Goal: Task Accomplishment & Management: Manage account settings

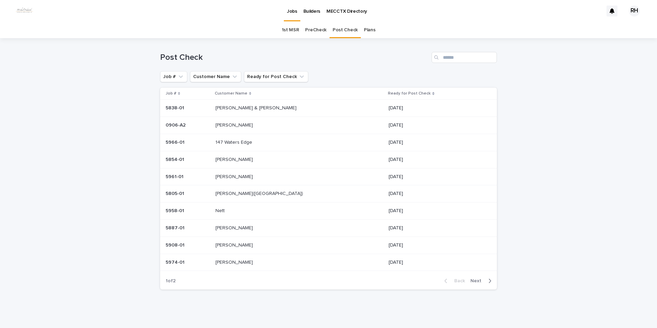
click at [240, 106] on p "[PERSON_NAME] & [PERSON_NAME]" at bounding box center [256, 107] width 82 height 7
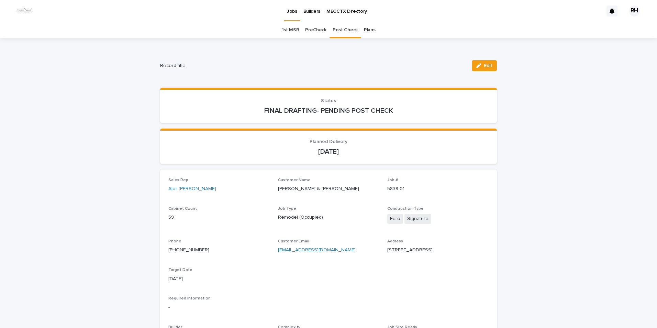
drag, startPoint x: 488, startPoint y: 63, endPoint x: 450, endPoint y: 100, distance: 53.7
click at [489, 63] on button "Edit" at bounding box center [484, 65] width 25 height 11
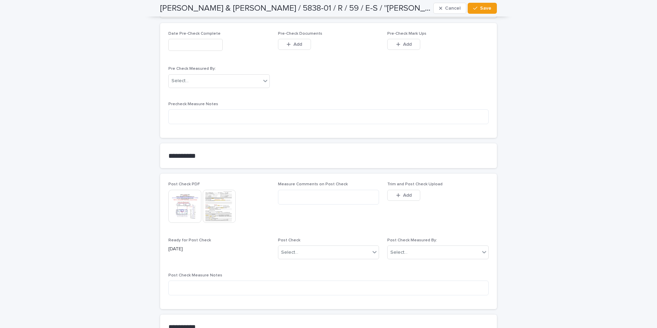
scroll to position [601, 0]
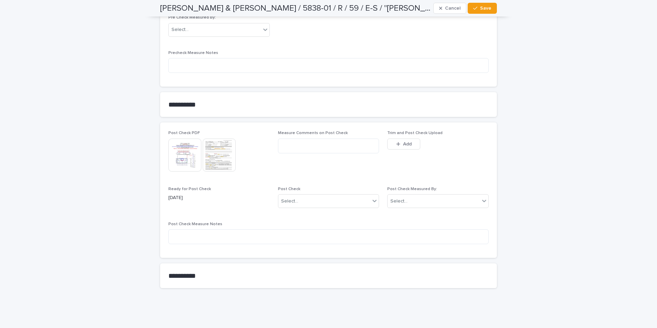
click at [411, 199] on div "Select..." at bounding box center [433, 200] width 92 height 11
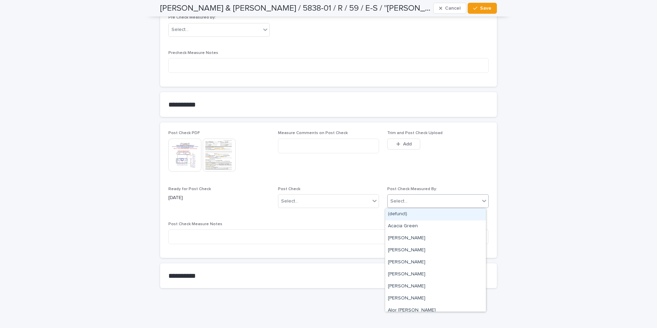
click at [405, 141] on span "Add" at bounding box center [407, 143] width 9 height 5
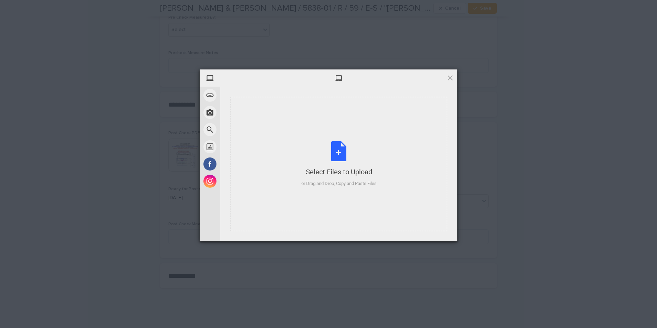
click at [363, 178] on div "Select Files to Upload or Drag and Drop, Copy and Paste Files" at bounding box center [338, 164] width 75 height 46
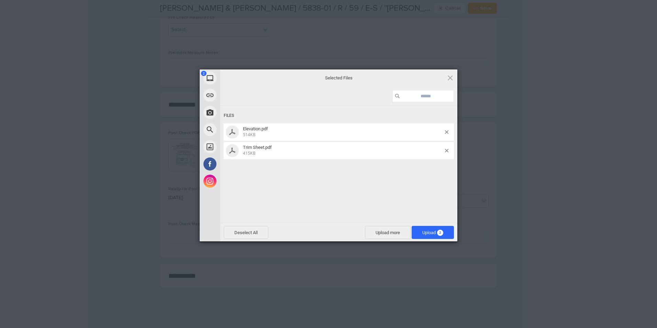
click at [420, 234] on span "Upload 2" at bounding box center [432, 232] width 42 height 13
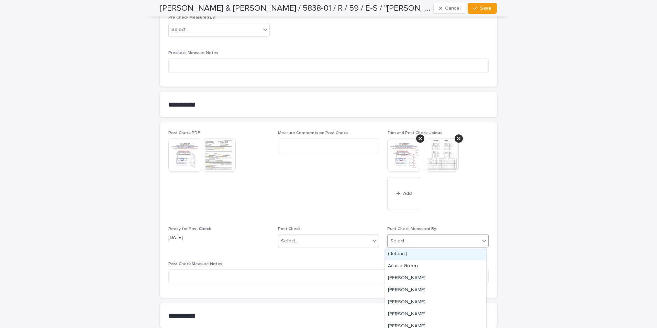
click at [398, 240] on div "Select..." at bounding box center [398, 240] width 17 height 7
type input "**"
click at [398, 324] on div "[PERSON_NAME]" at bounding box center [435, 326] width 101 height 12
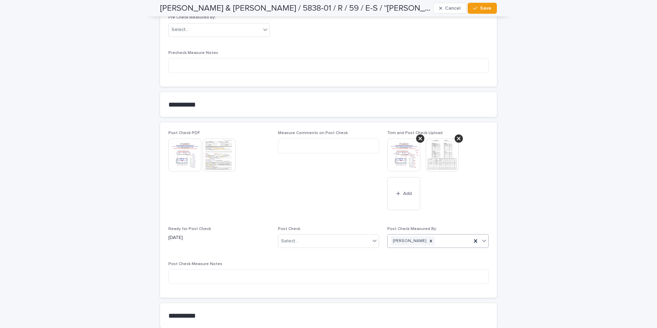
click at [317, 235] on div "Select..." at bounding box center [324, 240] width 92 height 11
click at [294, 263] on div "Modifications" at bounding box center [325, 266] width 101 height 12
click at [480, 8] on span "Save" at bounding box center [485, 8] width 11 height 5
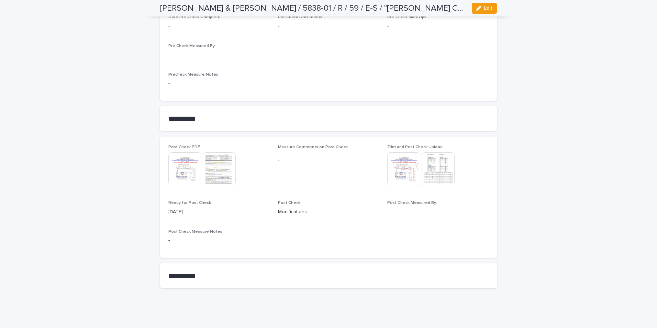
scroll to position [548, 0]
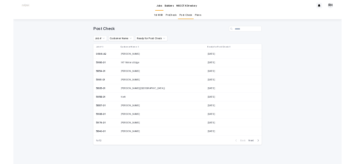
scroll to position [1, 0]
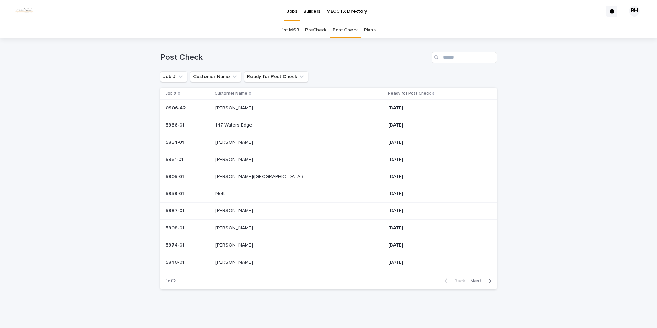
click at [236, 143] on p "[PERSON_NAME]" at bounding box center [234, 141] width 39 height 7
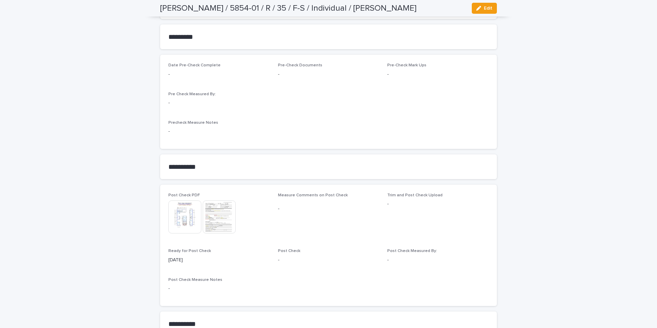
scroll to position [540, 0]
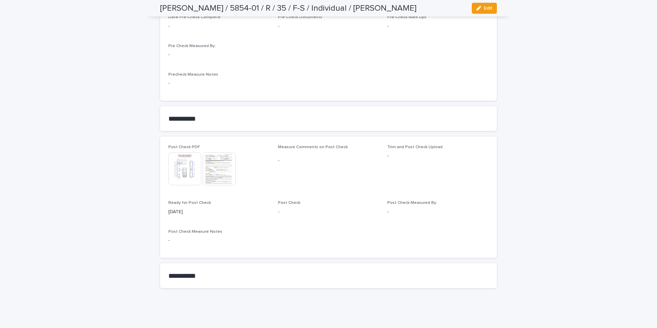
click at [178, 163] on img at bounding box center [184, 168] width 33 height 33
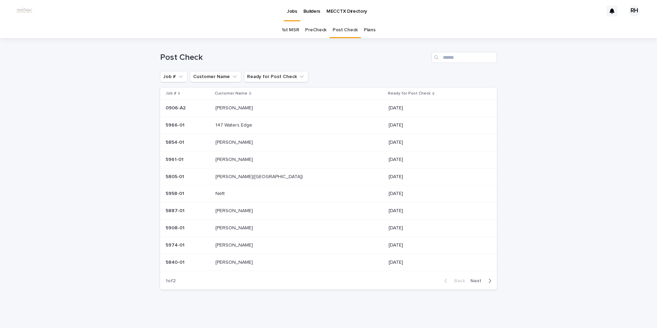
click at [355, 163] on span "Next" at bounding box center [477, 280] width 15 height 5
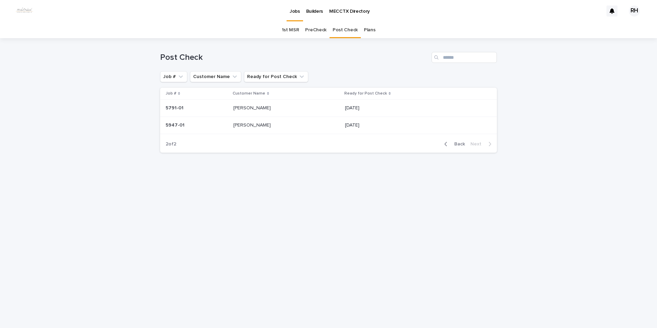
click at [249, 124] on p "BARRERA" at bounding box center [252, 124] width 39 height 7
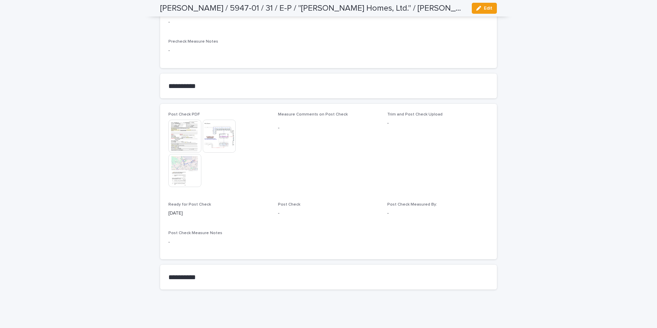
scroll to position [729, 0]
click at [355, 9] on span "Edit" at bounding box center [488, 8] width 9 height 5
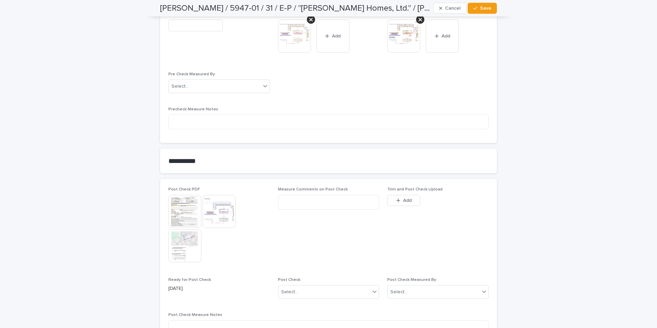
click at [355, 163] on span "Add" at bounding box center [407, 200] width 9 height 5
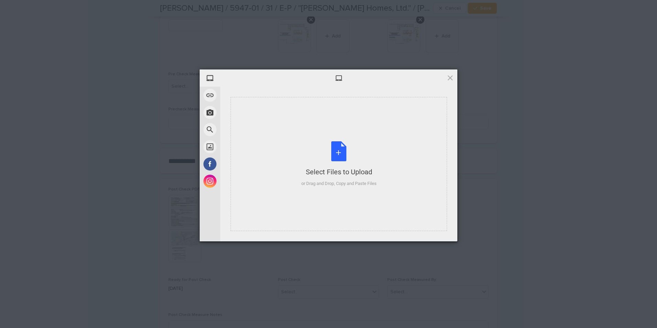
click at [346, 163] on div "Select Files to Upload or Drag and Drop, Copy and Paste Files" at bounding box center [338, 164] width 216 height 134
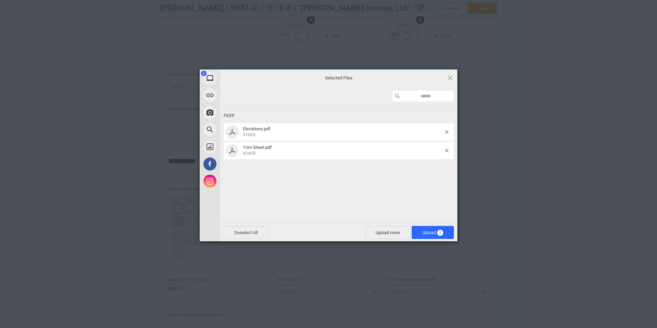
click at [355, 163] on span "Upload 2" at bounding box center [432, 232] width 21 height 5
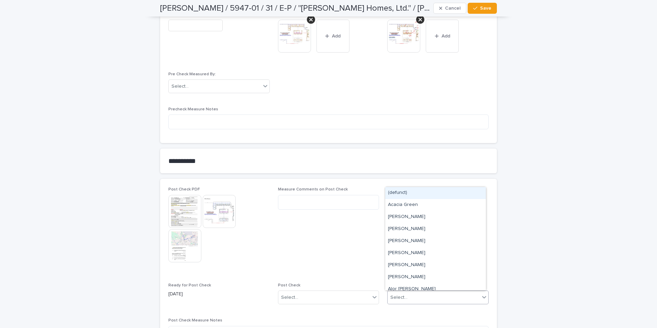
click at [355, 163] on div "Select..." at bounding box center [398, 297] width 17 height 7
type input "***"
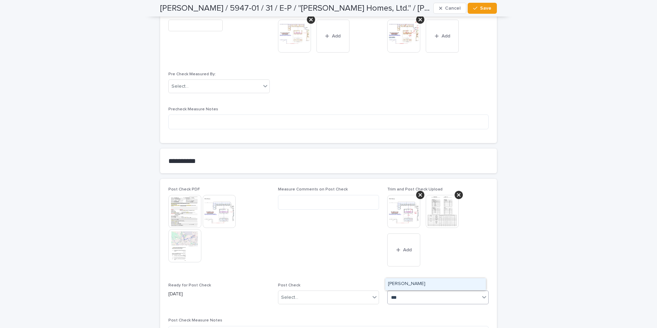
click at [355, 163] on div "[PERSON_NAME]" at bounding box center [435, 284] width 101 height 12
drag, startPoint x: 324, startPoint y: 298, endPoint x: 320, endPoint y: 297, distance: 3.6
click at [323, 163] on div "Select..." at bounding box center [324, 297] width 92 height 11
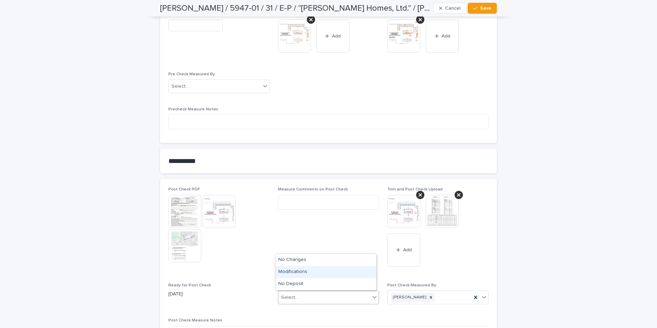
click at [296, 163] on div "Modifications" at bounding box center [325, 272] width 101 height 12
click at [355, 11] on button "Save" at bounding box center [481, 8] width 29 height 11
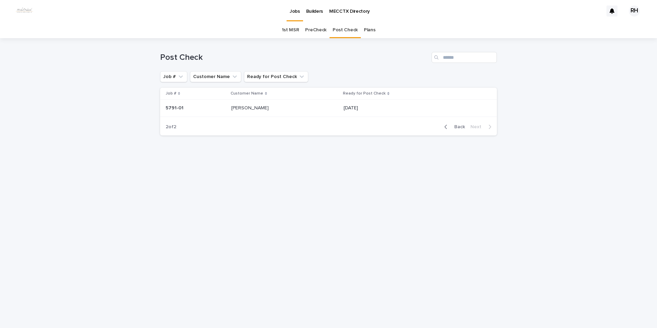
click at [355, 126] on span "Back" at bounding box center [457, 126] width 15 height 5
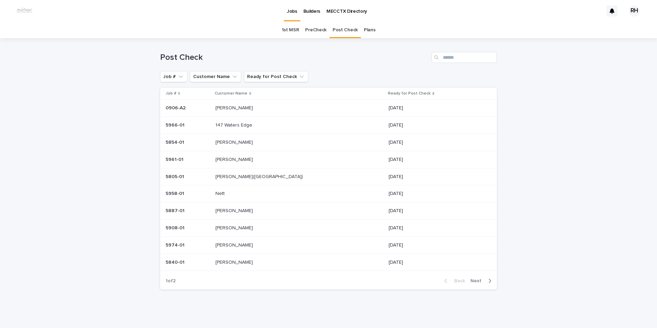
click at [236, 163] on p "[PERSON_NAME]" at bounding box center [234, 244] width 39 height 7
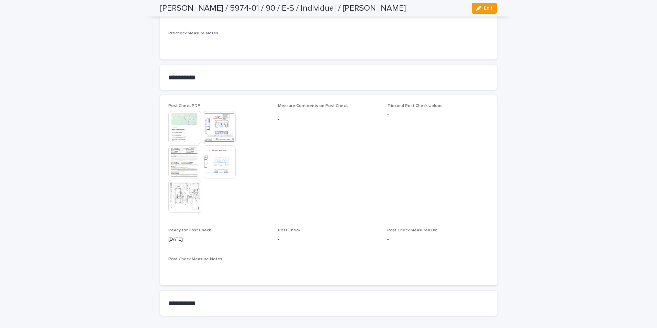
scroll to position [584, 0]
click at [183, 162] on img at bounding box center [184, 159] width 33 height 33
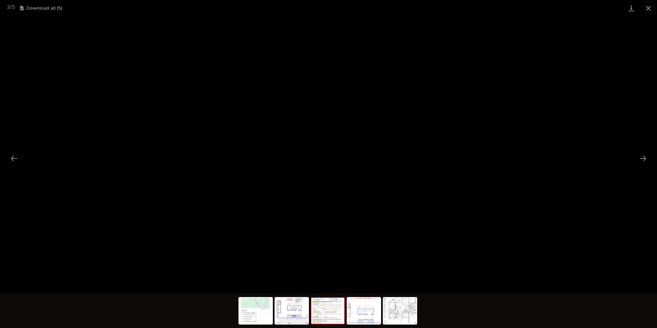
click at [355, 8] on button "Close gallery" at bounding box center [647, 8] width 17 height 16
